Goal: Information Seeking & Learning: Learn about a topic

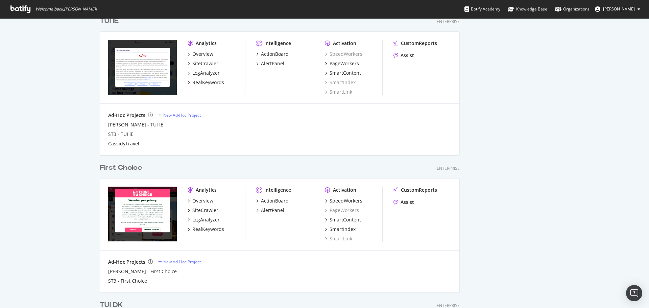
scroll to position [478, 0]
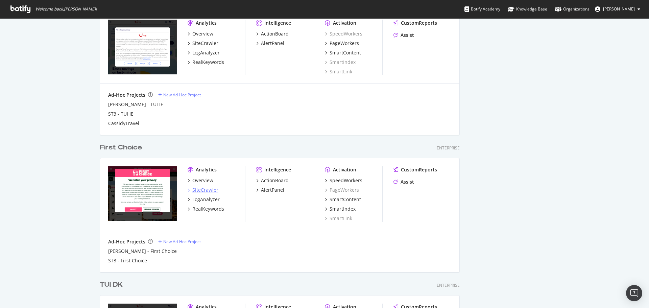
click at [201, 191] on div "SiteCrawler" at bounding box center [205, 190] width 26 height 7
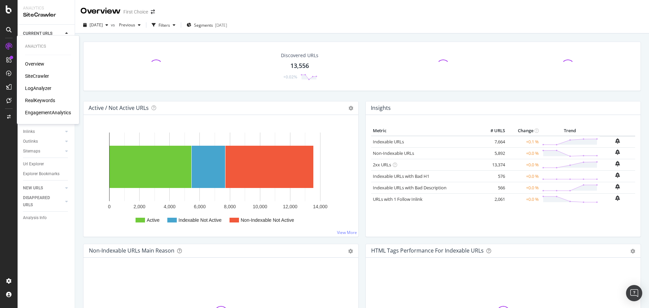
click at [38, 84] on div "Overview SiteCrawler LogAnalyzer RealKeywords EngagementAnalytics" at bounding box center [48, 87] width 46 height 55
click at [39, 87] on div "LogAnalyzer" at bounding box center [38, 88] width 26 height 7
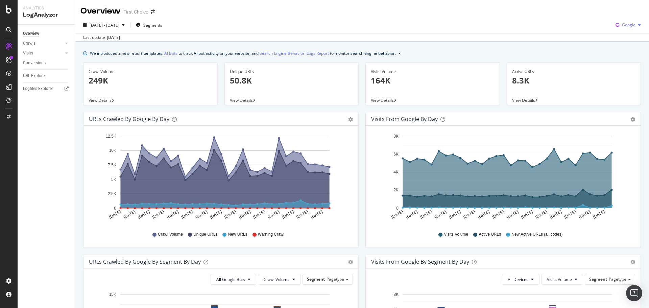
click at [623, 24] on span "Google" at bounding box center [629, 25] width 14 height 6
click at [624, 62] on span "OpenAI" at bounding box center [628, 63] width 25 height 6
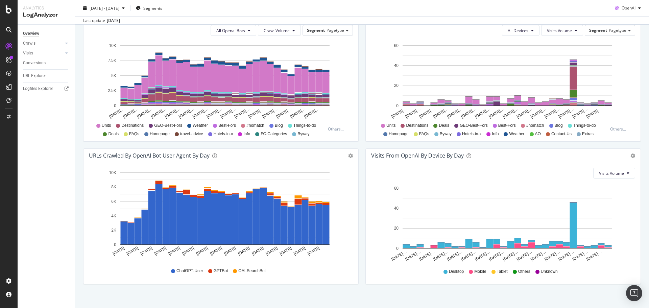
scroll to position [255, 0]
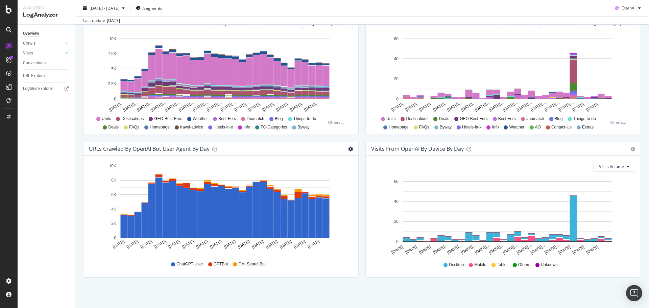
click at [348, 150] on icon "gear" at bounding box center [350, 149] width 5 height 5
click at [362, 160] on div "Visits From OpenAI By Device By Day Timeline (by Value) Timeline (by Percentage…" at bounding box center [503, 213] width 282 height 143
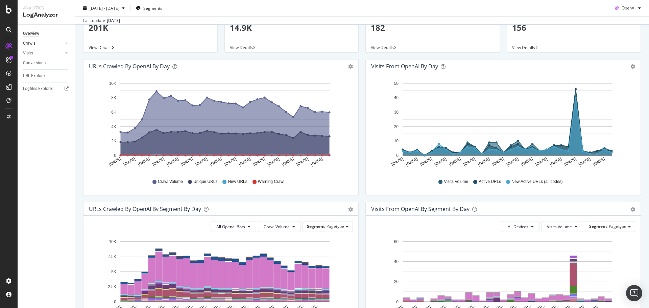
click at [56, 44] on link "Crawls" at bounding box center [43, 43] width 40 height 7
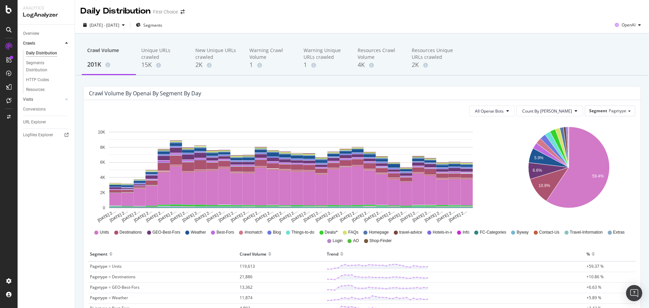
click at [33, 97] on link "Visits" at bounding box center [43, 99] width 40 height 7
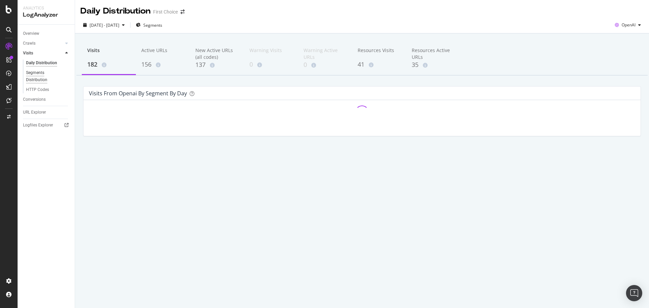
click at [41, 80] on div "Segments Distribution" at bounding box center [45, 76] width 38 height 14
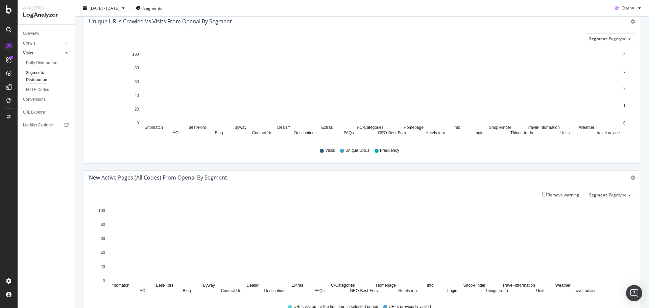
scroll to position [2, 0]
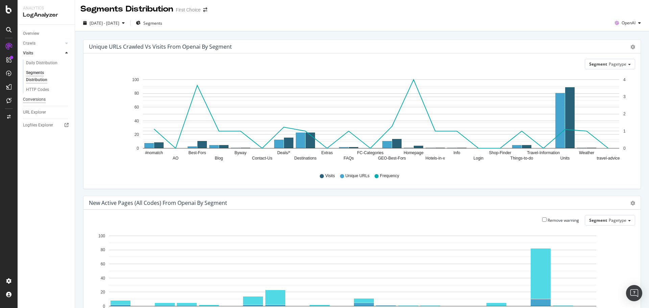
click at [42, 98] on div "Conversions" at bounding box center [34, 99] width 23 height 7
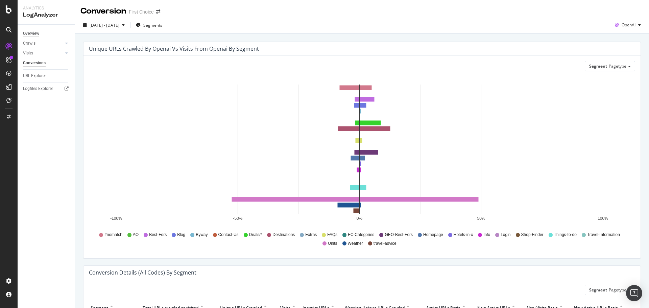
click at [35, 36] on div "Overview" at bounding box center [31, 33] width 16 height 7
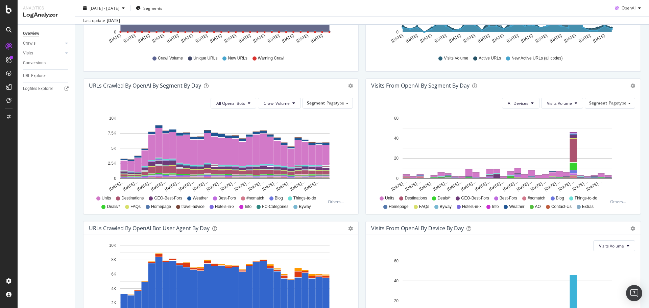
scroll to position [255, 0]
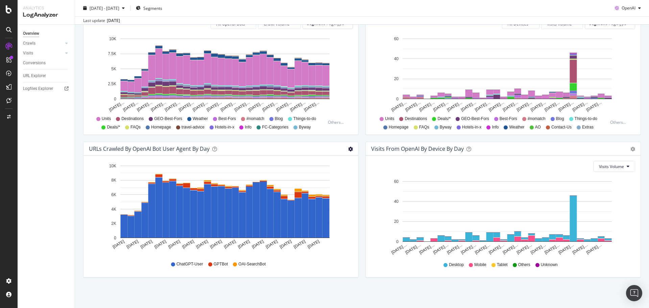
click at [348, 148] on icon "gear" at bounding box center [350, 149] width 5 height 5
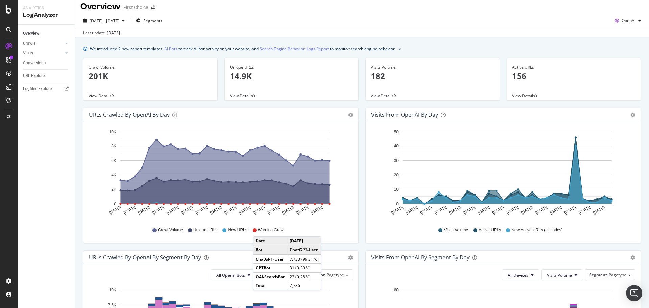
scroll to position [0, 0]
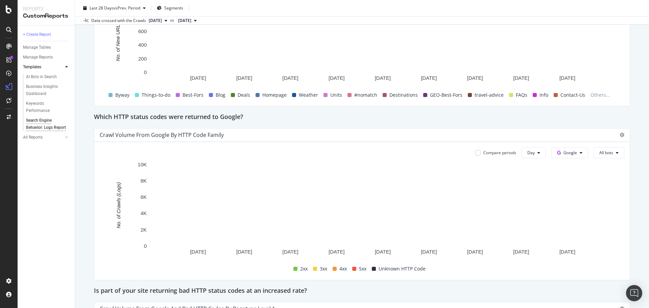
scroll to position [698, 0]
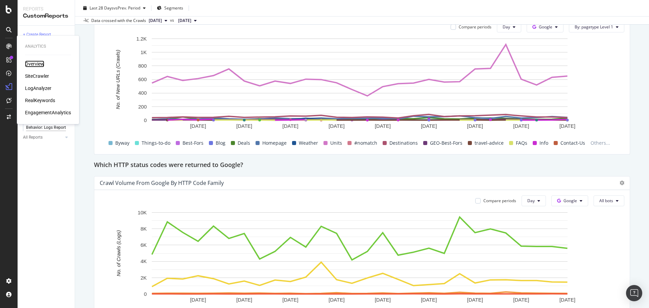
click at [30, 60] on div "Overview" at bounding box center [34, 63] width 19 height 7
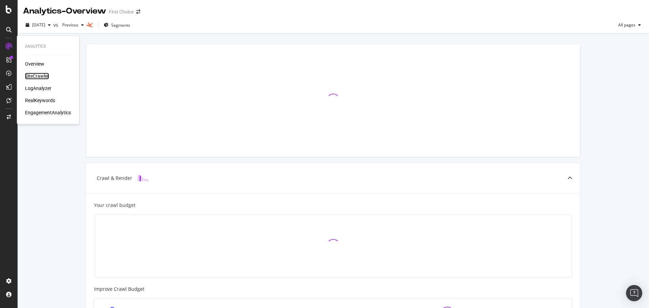
click at [43, 74] on div "SiteCrawler" at bounding box center [37, 76] width 24 height 7
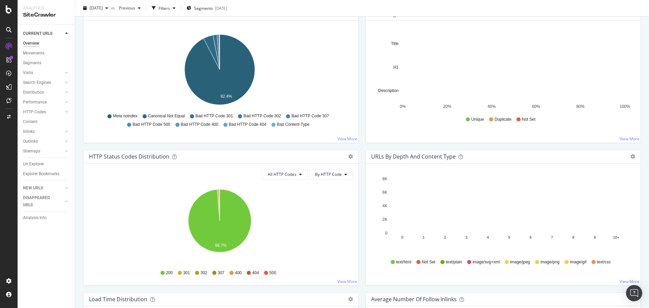
scroll to position [270, 0]
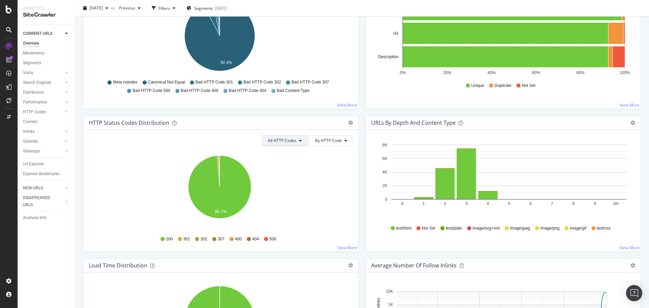
click at [282, 145] on button "All HTTP Codes" at bounding box center [285, 140] width 46 height 11
click at [285, 194] on span "3xx family" at bounding box center [283, 192] width 34 height 6
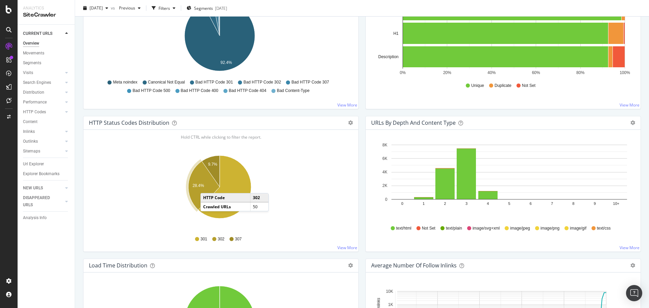
click at [207, 186] on icon "A chart." at bounding box center [203, 185] width 31 height 49
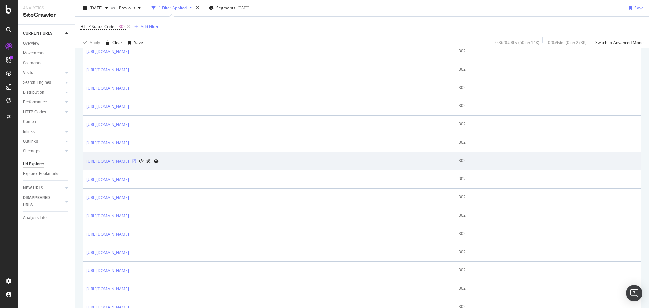
scroll to position [338, 0]
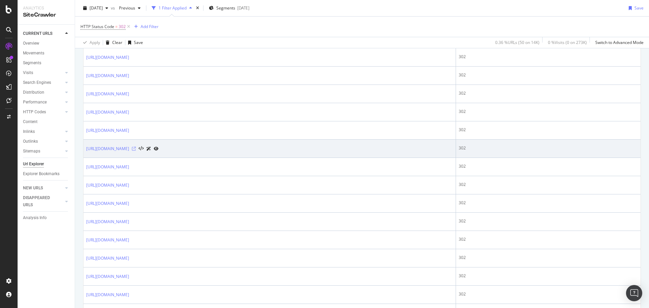
click at [136, 149] on icon at bounding box center [134, 149] width 4 height 4
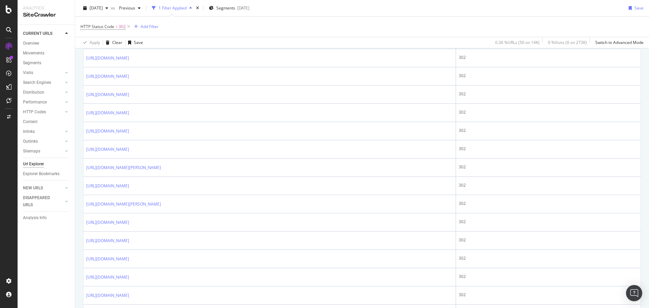
scroll to position [608, 0]
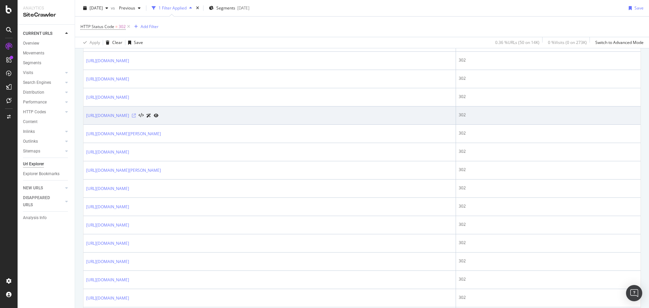
click at [136, 115] on icon at bounding box center [134, 116] width 4 height 4
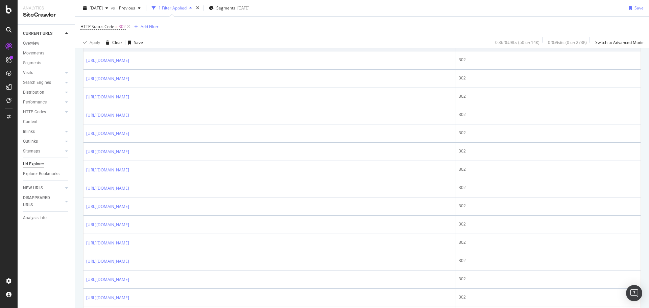
scroll to position [743, 0]
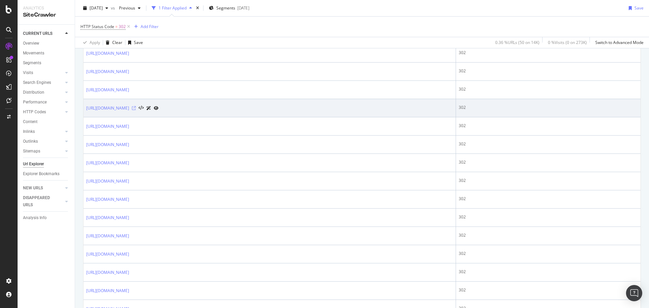
click at [136, 110] on icon at bounding box center [134, 108] width 4 height 4
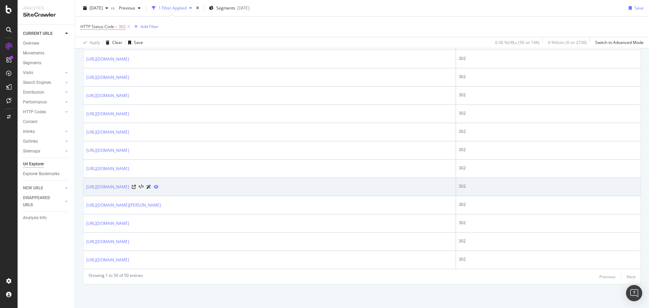
scroll to position [832, 0]
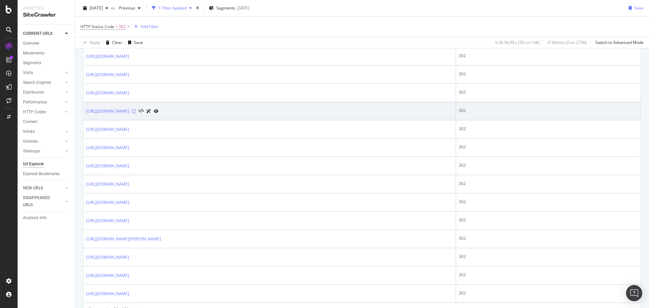
click at [136, 110] on icon at bounding box center [134, 111] width 4 height 4
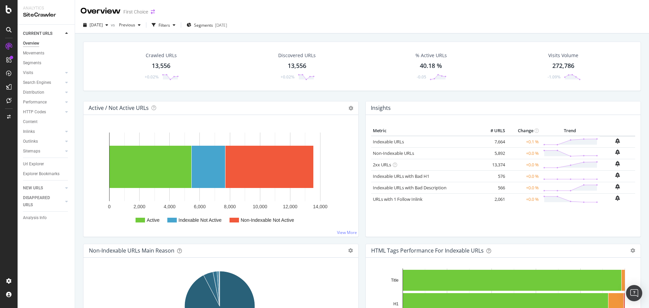
click at [152, 12] on icon "arrow-right-arrow-left" at bounding box center [153, 11] width 4 height 5
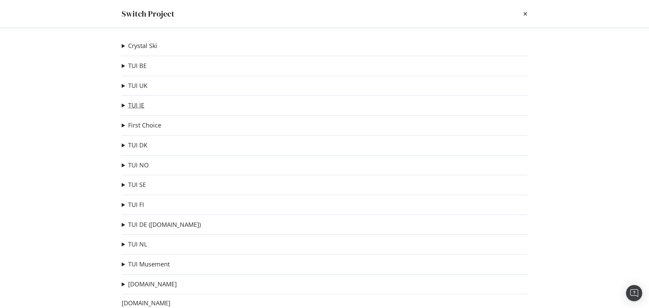
click at [138, 106] on link "TUI IE" at bounding box center [136, 105] width 16 height 7
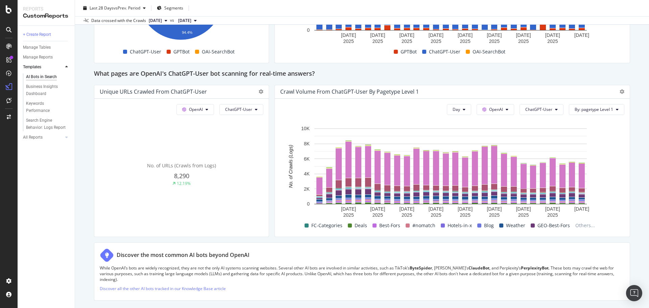
scroll to position [676, 0]
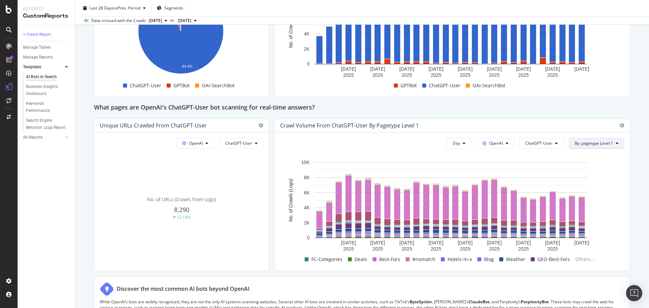
click at [590, 145] on span "By: pagetype Level 1" at bounding box center [593, 143] width 39 height 6
click at [633, 192] on div "AI Bots in Search AI Bots in Search First Choice Clone Schedule Email Export La…" at bounding box center [362, 154] width 574 height 308
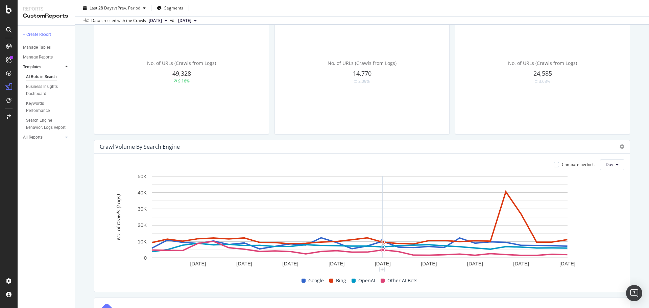
scroll to position [237, 0]
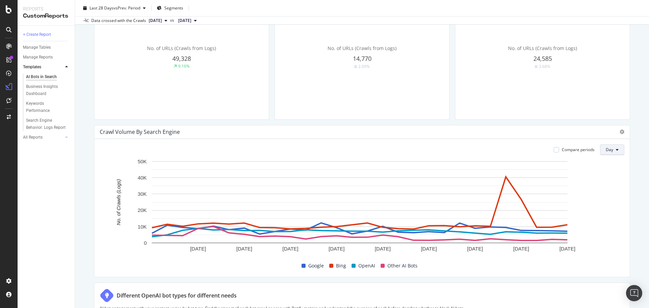
click at [606, 152] on span "Day" at bounding box center [609, 150] width 7 height 6
click at [611, 174] on span "Week" at bounding box center [607, 176] width 12 height 6
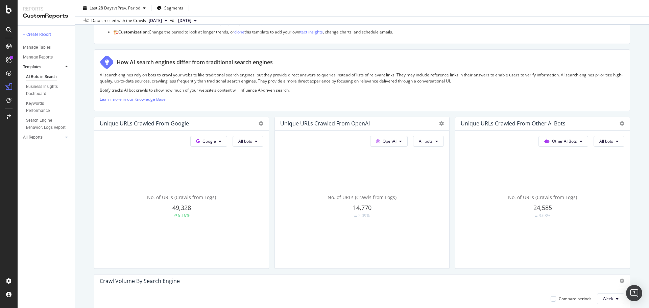
scroll to position [0, 0]
